Goal: Check status: Check status

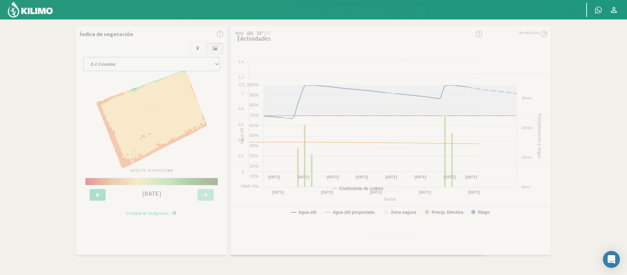
click at [144, 62] on select "E-1 Ciruelos E-2 Lapins y [PERSON_NAME] E-3 Ciruelos y Nectarin Magique E-4 Cir…" at bounding box center [151, 64] width 137 height 14
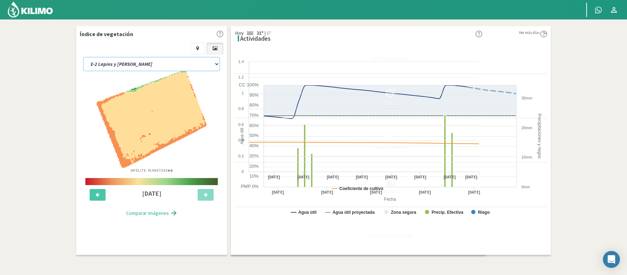
click at [83, 57] on select "E-1 Ciruelos E-2 Lapins y [PERSON_NAME] E-3 Ciruelos y Nectarin Magique E-4 Cir…" at bounding box center [151, 64] width 137 height 14
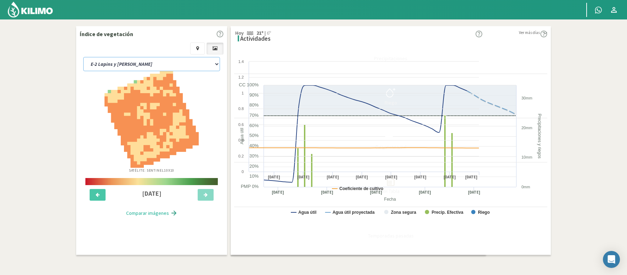
click at [149, 62] on select "E-1 Ciruelos E-2 Lapins y [PERSON_NAME] E-3 Ciruelos y Nectarin Magique E-4 Cir…" at bounding box center [151, 64] width 137 height 14
click at [83, 57] on select "E-1 Ciruelos E-2 Lapins y [PERSON_NAME] E-3 Ciruelos y Nectarin Magique E-4 Cir…" at bounding box center [151, 64] width 137 height 14
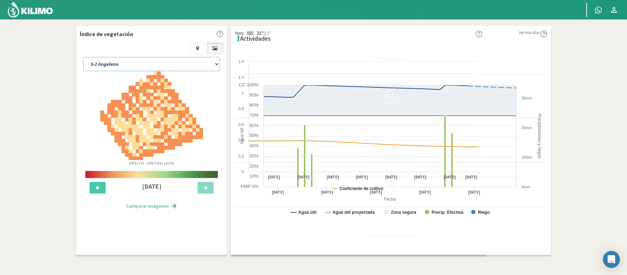
click at [152, 60] on select "E-1 Ciruelos E-2 Lapins y [PERSON_NAME] E-3 Ciruelos y Nectarin Magique E-4 Cir…" at bounding box center [151, 64] width 137 height 14
click at [83, 57] on select "E-1 Ciruelos E-2 Lapins y [PERSON_NAME] E-3 Ciruelos y Nectarin Magique E-4 Cir…" at bounding box center [151, 64] width 137 height 14
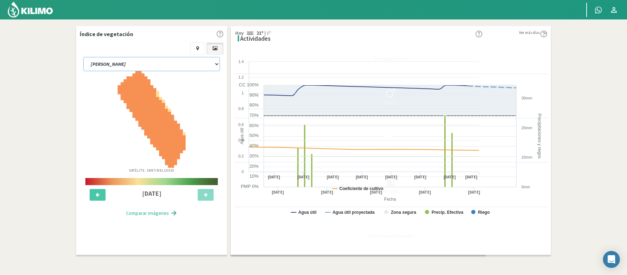
click at [152, 62] on select "E-1 Ciruelos E-2 Lapins y [PERSON_NAME] E-3 Ciruelos y Nectarin Magique E-4 Cir…" at bounding box center [151, 64] width 137 height 14
click at [83, 57] on select "E-1 Ciruelos E-2 Lapins y [PERSON_NAME] E-3 Ciruelos y Nectarin Magique E-4 Cir…" at bounding box center [151, 64] width 137 height 14
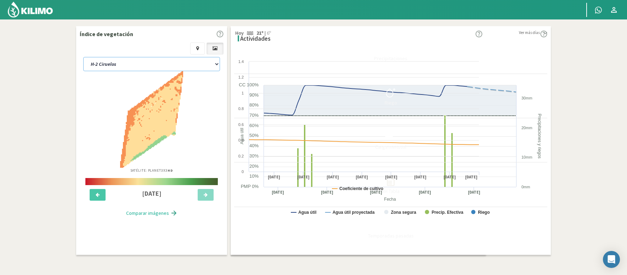
click at [149, 61] on select "E-1 Ciruelos E-2 Lapins y [PERSON_NAME] E-3 Ciruelos y Nectarin Magique E-4 Cir…" at bounding box center [151, 64] width 137 height 14
click at [83, 57] on select "E-1 Ciruelos E-2 Lapins y [PERSON_NAME] E-3 Ciruelos y Nectarin Magique E-4 Cir…" at bounding box center [151, 64] width 137 height 14
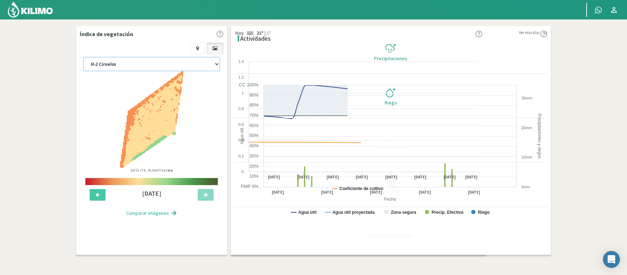
select select "108: Object"
